Goal: Information Seeking & Learning: Learn about a topic

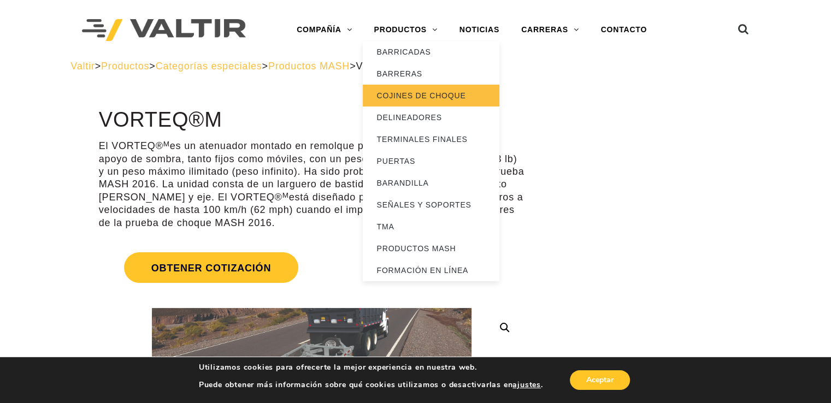
click at [432, 90] on link "COJINES DE CHOQUE" at bounding box center [431, 96] width 137 height 22
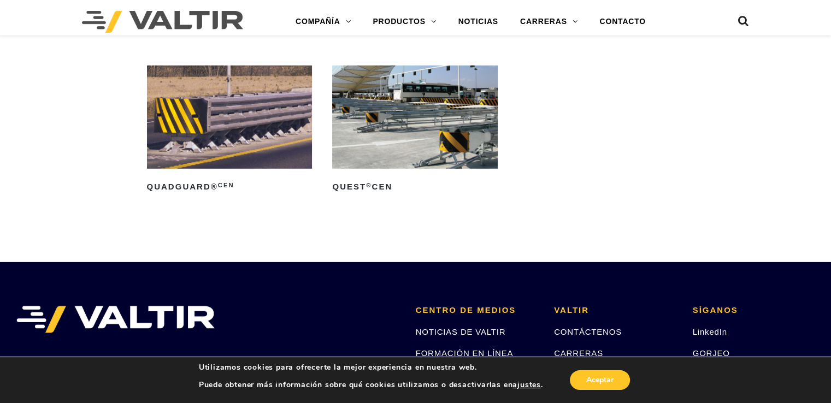
scroll to position [3229, 0]
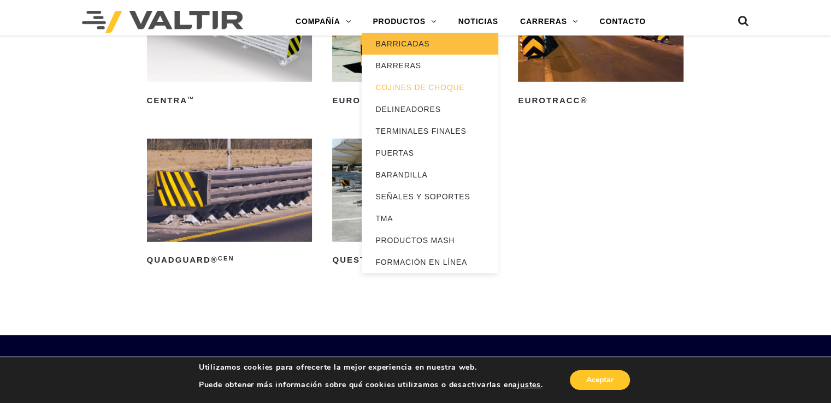
click at [402, 44] on font "BARRICADAS" at bounding box center [403, 43] width 54 height 9
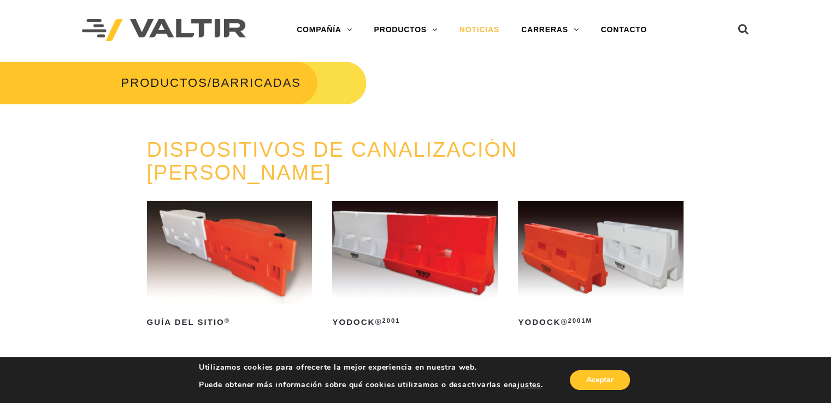
click at [478, 25] on font "NOTICIAS" at bounding box center [480, 29] width 40 height 9
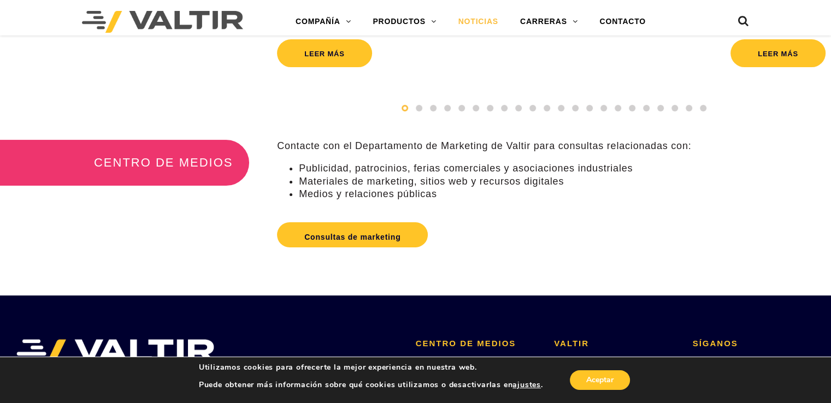
scroll to position [164, 0]
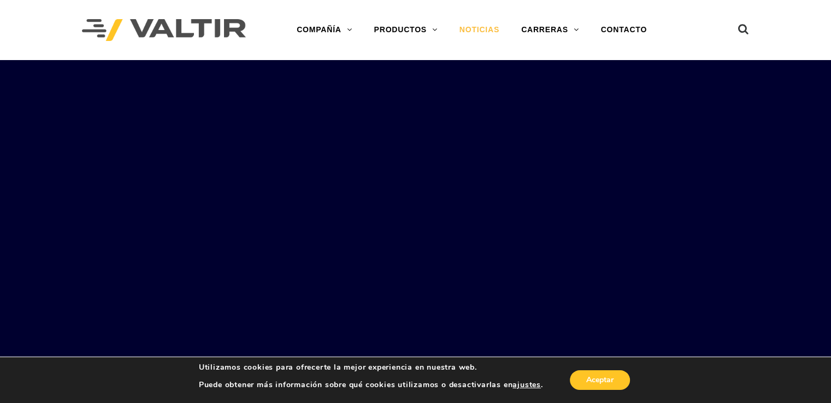
click at [484, 29] on font "NOTICIAS" at bounding box center [480, 29] width 40 height 9
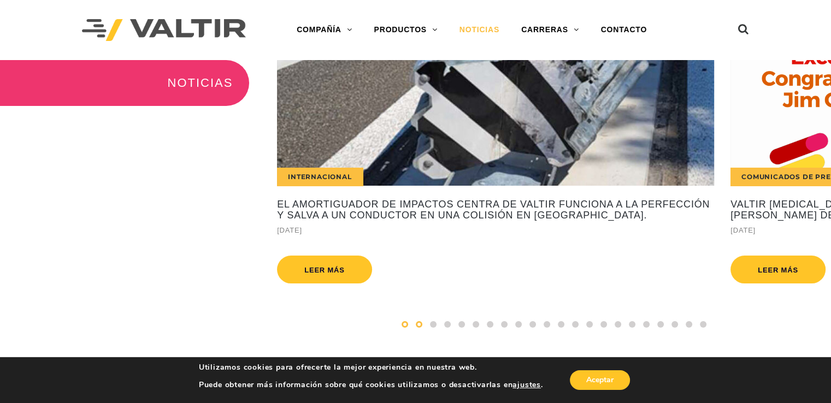
click at [418, 327] on span at bounding box center [419, 324] width 7 height 7
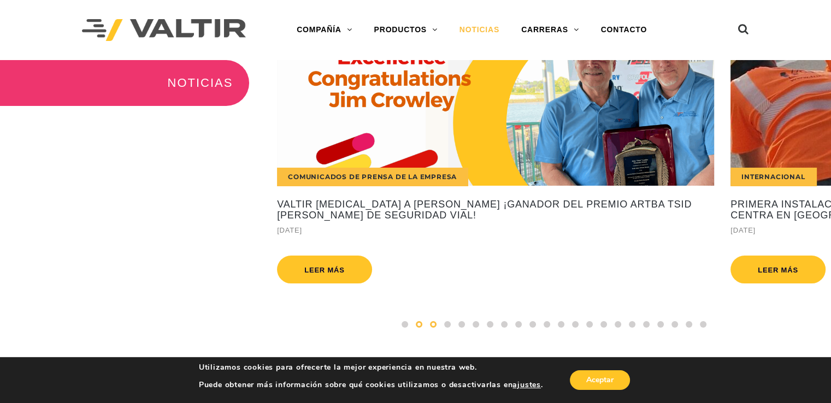
click at [433, 326] on span at bounding box center [433, 324] width 7 height 7
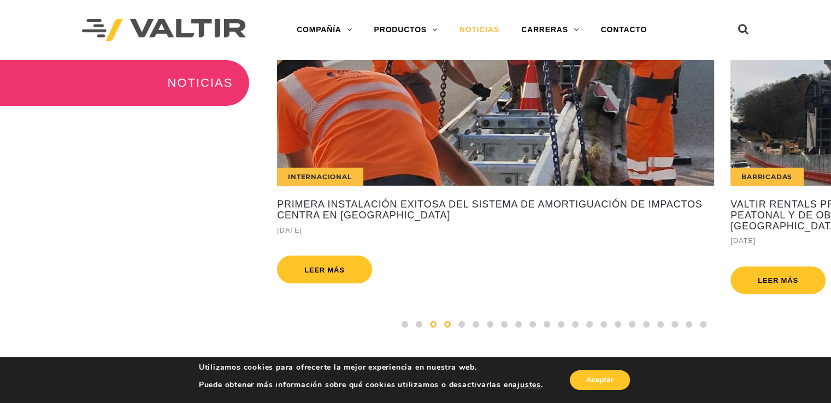
click at [450, 325] on span at bounding box center [447, 324] width 7 height 7
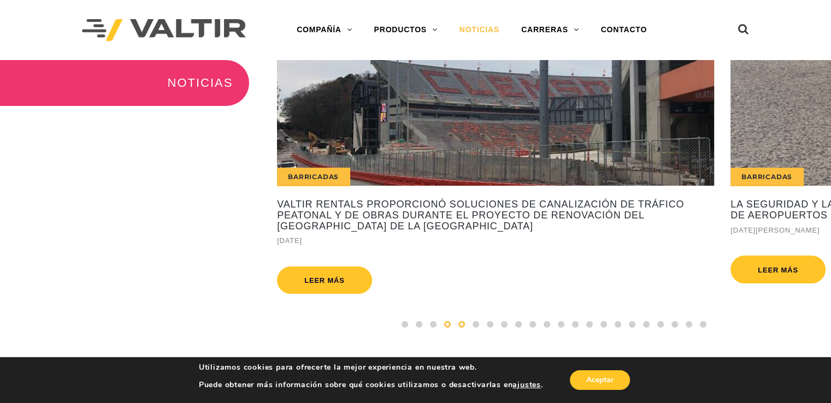
click at [459, 324] on span at bounding box center [462, 324] width 7 height 7
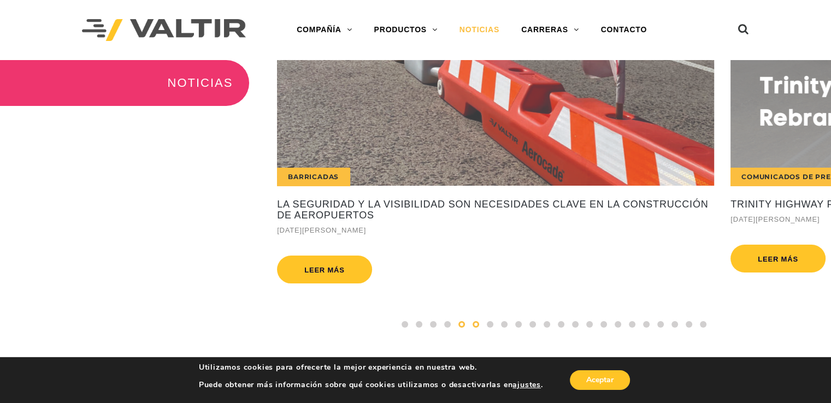
click at [470, 324] on div at bounding box center [476, 325] width 14 height 12
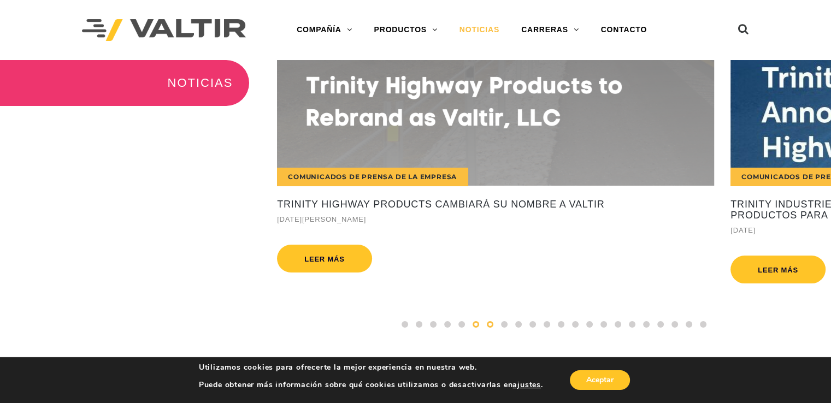
click at [485, 326] on div at bounding box center [490, 325] width 14 height 12
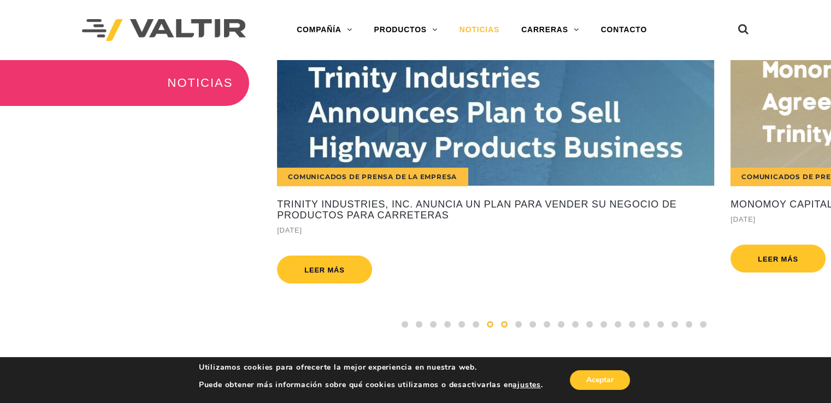
click at [505, 324] on span at bounding box center [504, 324] width 7 height 7
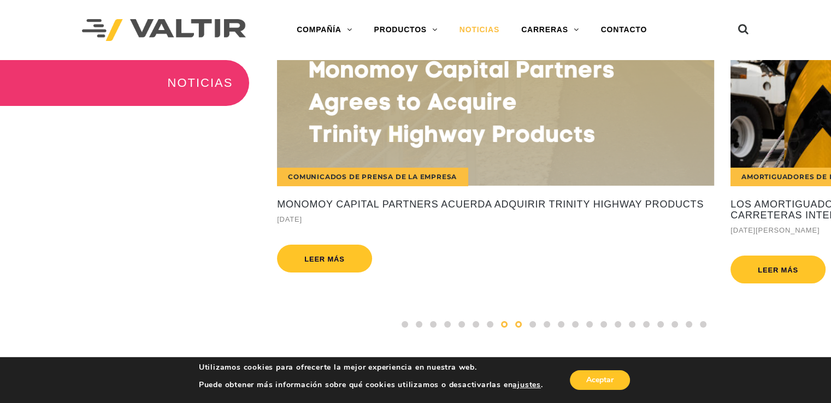
click at [515, 324] on div at bounding box center [519, 325] width 14 height 12
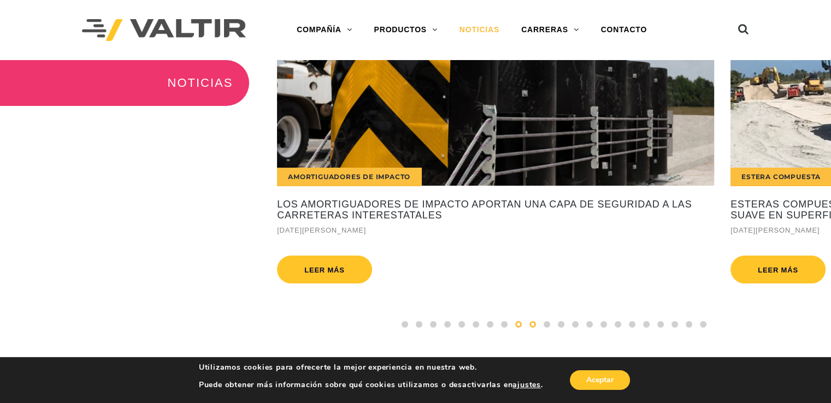
click at [530, 324] on span at bounding box center [533, 324] width 7 height 7
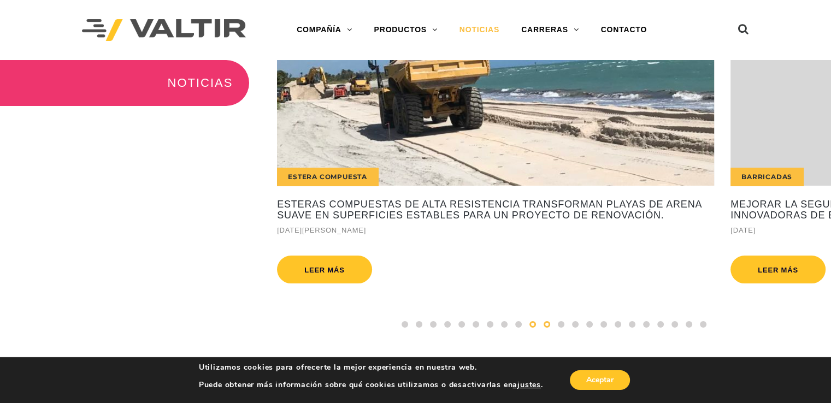
click at [546, 324] on span at bounding box center [547, 324] width 7 height 7
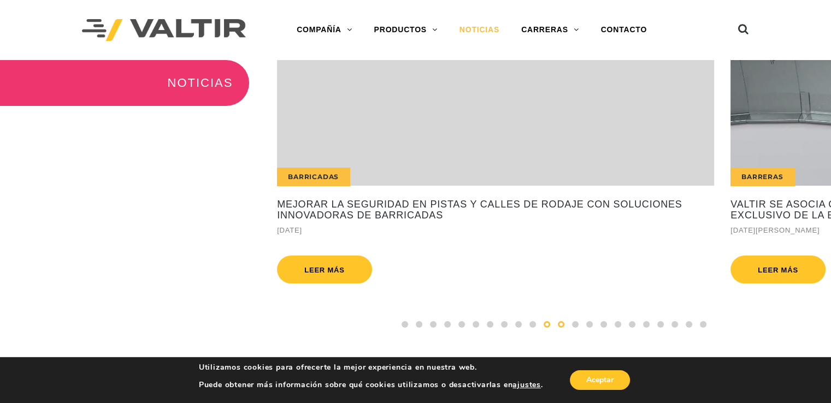
click at [561, 325] on span at bounding box center [561, 324] width 7 height 7
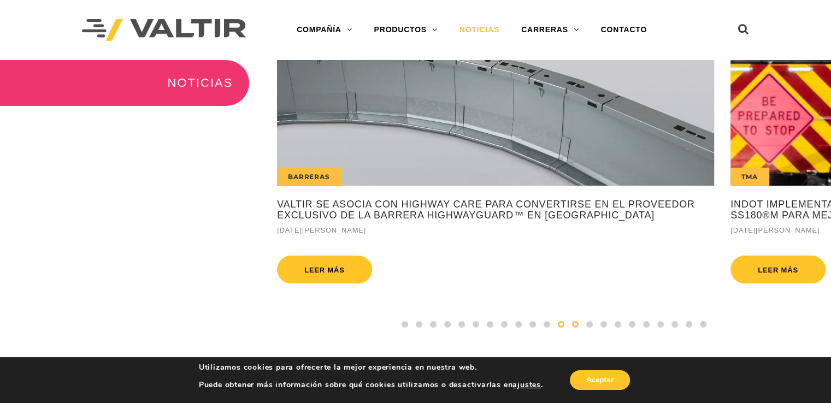
click at [572, 324] on div at bounding box center [575, 325] width 14 height 12
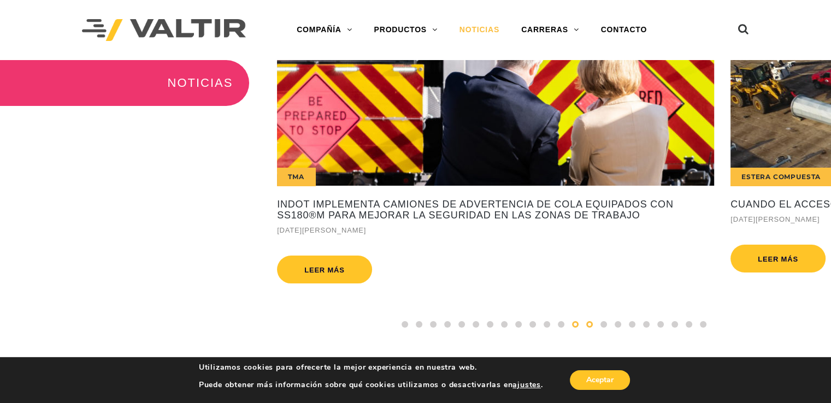
click at [592, 321] on div at bounding box center [590, 325] width 14 height 12
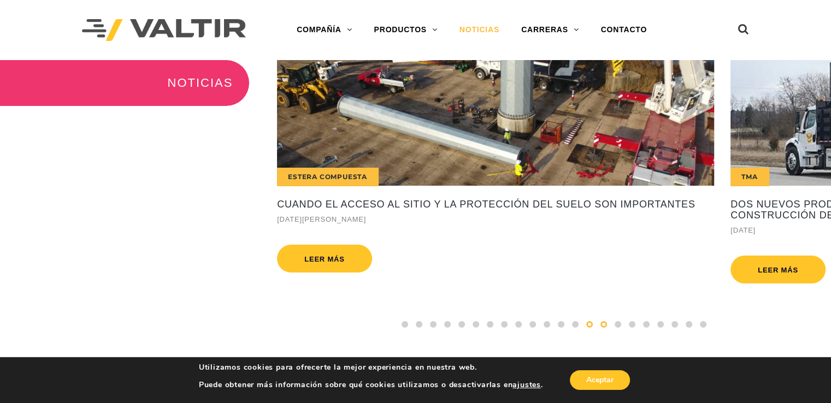
click at [602, 323] on span at bounding box center [604, 324] width 7 height 7
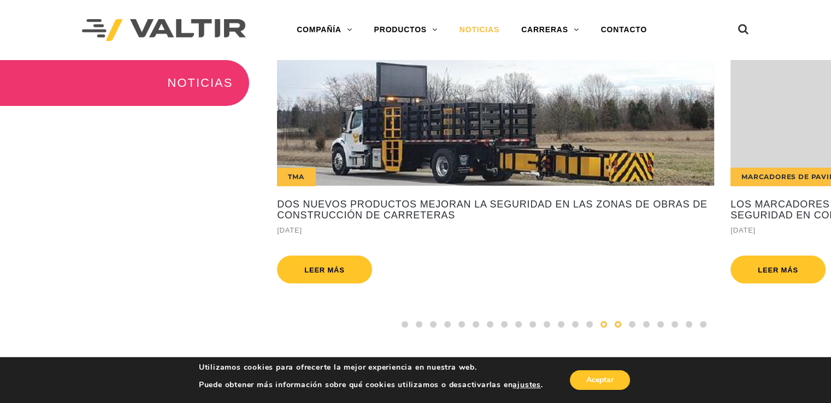
click at [615, 323] on span at bounding box center [618, 324] width 7 height 7
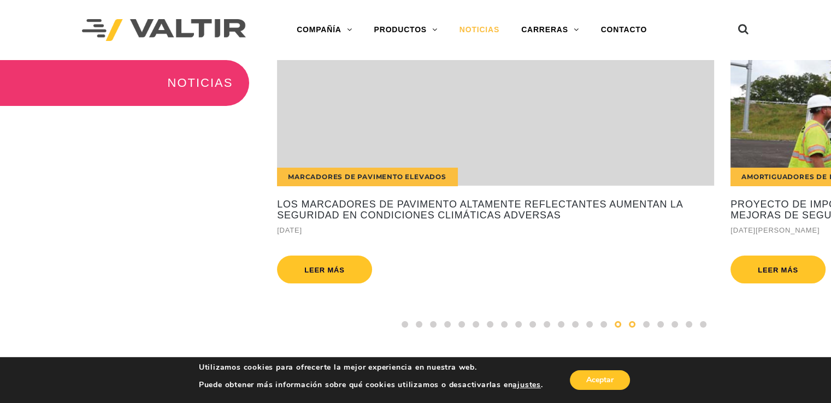
click at [633, 322] on span at bounding box center [632, 324] width 7 height 7
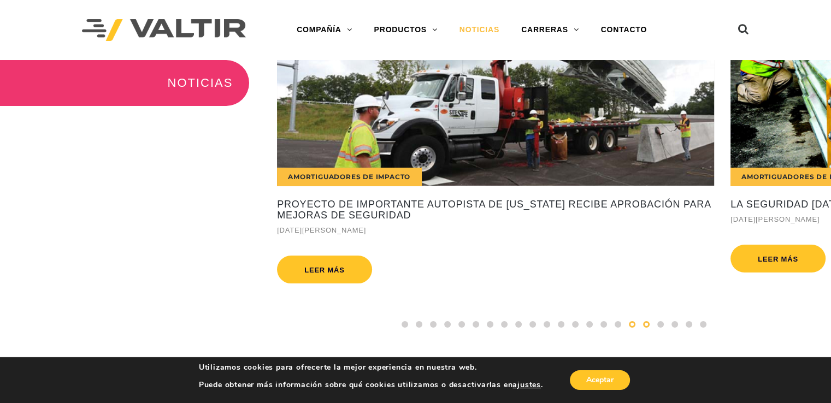
click at [646, 326] on span at bounding box center [646, 324] width 7 height 7
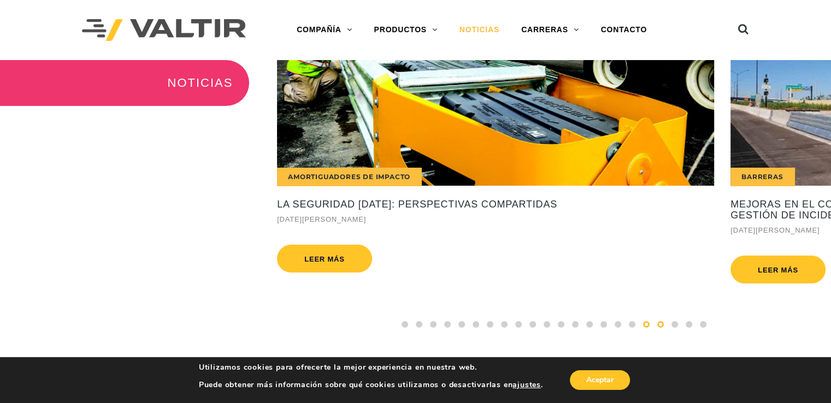
click at [663, 326] on span at bounding box center [661, 324] width 7 height 7
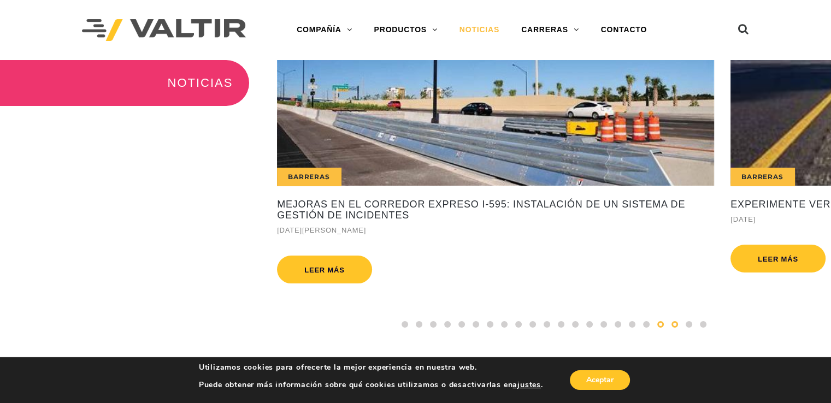
click at [671, 323] on div at bounding box center [675, 325] width 14 height 12
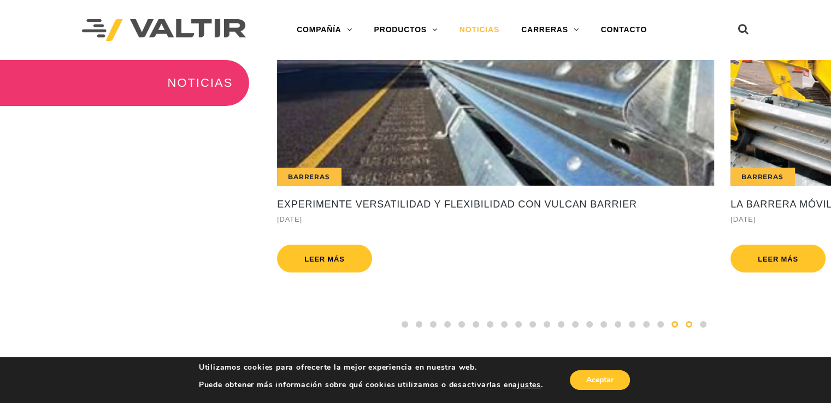
click at [690, 325] on span at bounding box center [689, 324] width 7 height 7
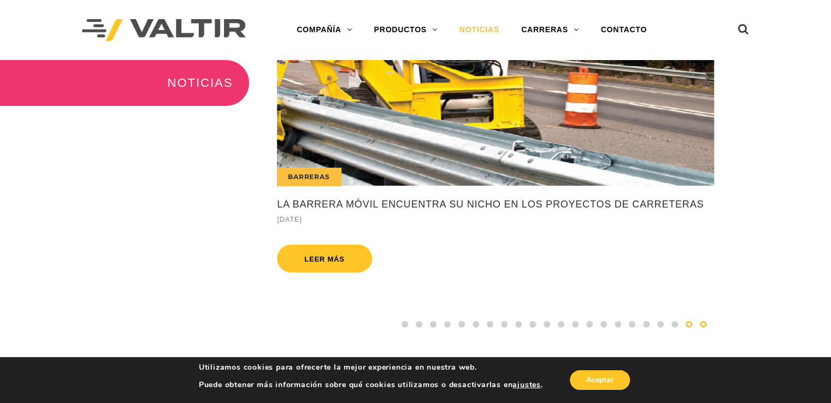
click at [703, 324] on span at bounding box center [703, 324] width 7 height 7
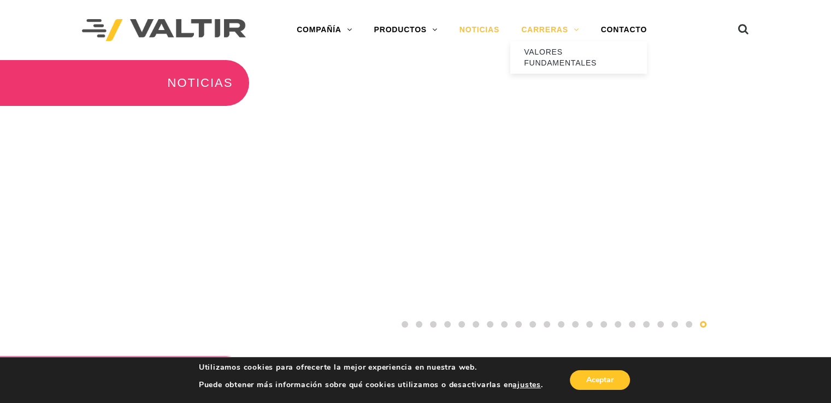
click at [540, 27] on font "CARRERAS" at bounding box center [544, 29] width 47 height 9
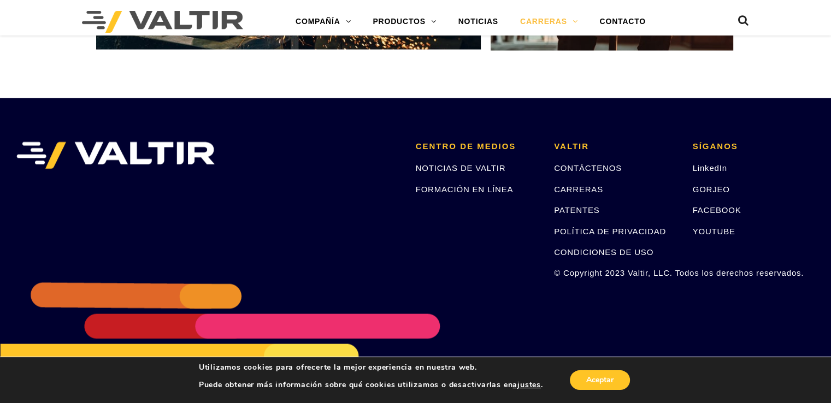
scroll to position [2150, 0]
